Goal: Information Seeking & Learning: Learn about a topic

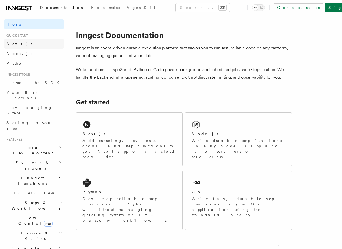
click at [39, 47] on link "Next.js" at bounding box center [33, 44] width 59 height 10
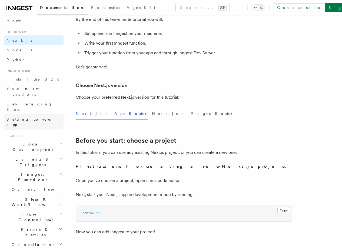
scroll to position [26, 0]
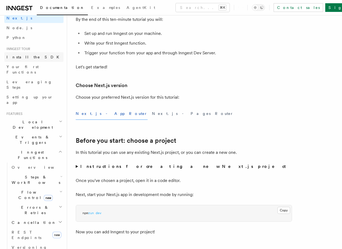
click at [31, 61] on link "Install the SDK" at bounding box center [33, 57] width 59 height 10
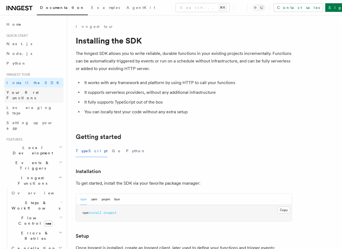
click at [28, 93] on span "Your first Functions" at bounding box center [22, 95] width 32 height 10
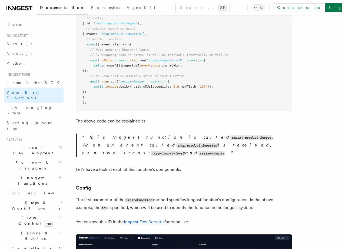
scroll to position [192, 0]
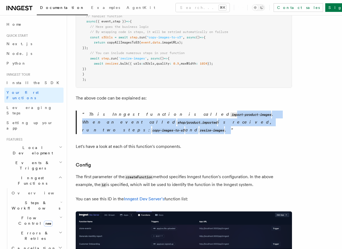
drag, startPoint x: 149, startPoint y: 114, endPoint x: 211, endPoint y: 121, distance: 62.8
click at [211, 121] on p "This Inngest function is called import-product-images . When an event called sh…" at bounding box center [187, 123] width 210 height 24
click at [206, 119] on p "This Inngest function is called import-product-images . When an event called sh…" at bounding box center [187, 123] width 210 height 24
drag, startPoint x: 189, startPoint y: 114, endPoint x: 195, endPoint y: 138, distance: 25.6
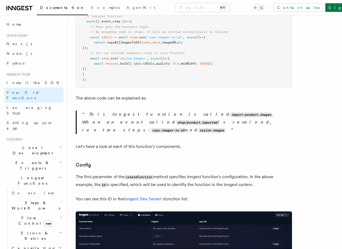
click at [172, 143] on p "Let's have a look at each of this function's components." at bounding box center [184, 147] width 216 height 8
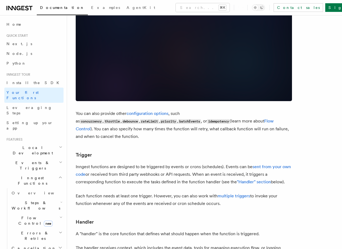
scroll to position [527, 0]
